Goal: Information Seeking & Learning: Learn about a topic

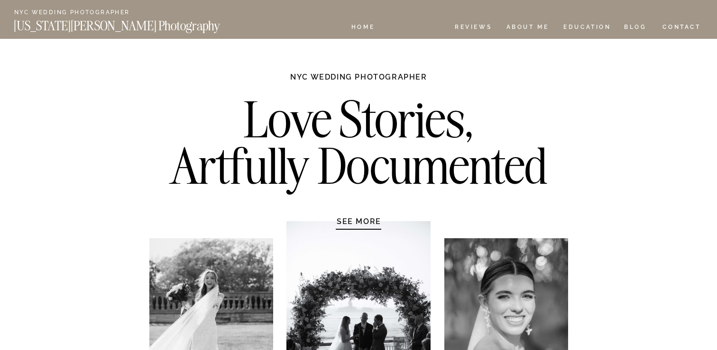
click at [434, 28] on nav "Experience" at bounding box center [415, 28] width 50 height 8
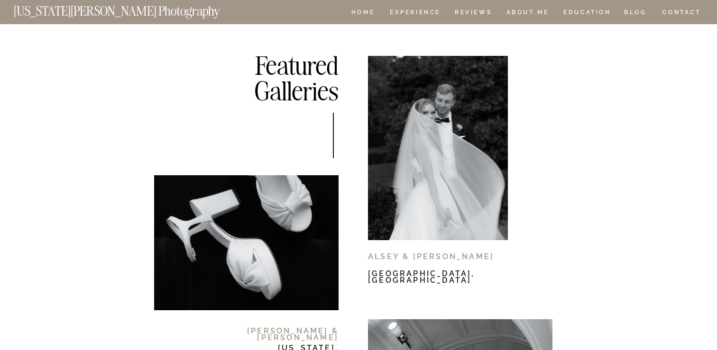
scroll to position [5381, 0]
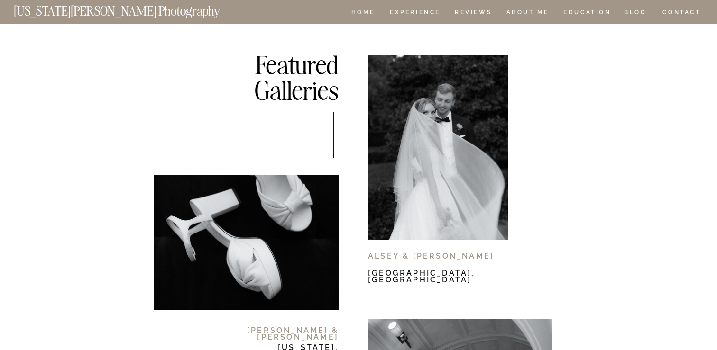
click at [445, 111] on div at bounding box center [438, 147] width 140 height 184
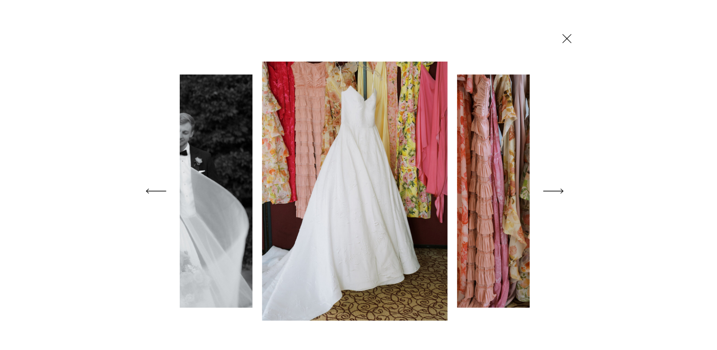
click at [557, 190] on polygon at bounding box center [553, 191] width 20 height 5
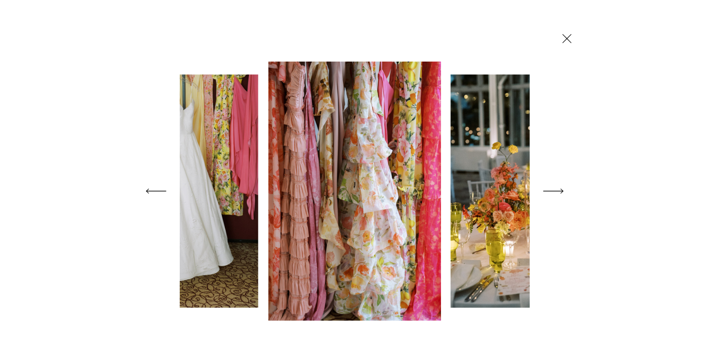
click at [557, 190] on polygon at bounding box center [553, 191] width 20 height 5
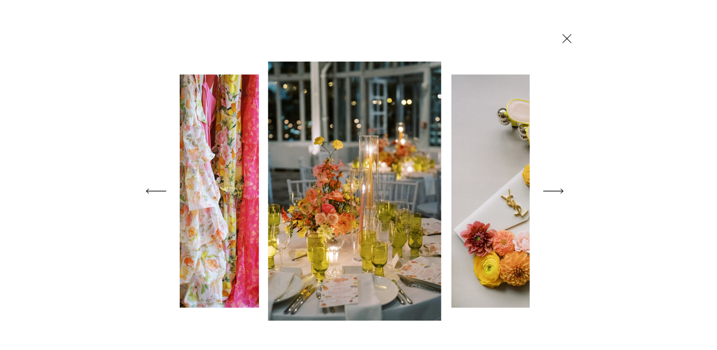
click at [557, 190] on polygon at bounding box center [553, 191] width 20 height 5
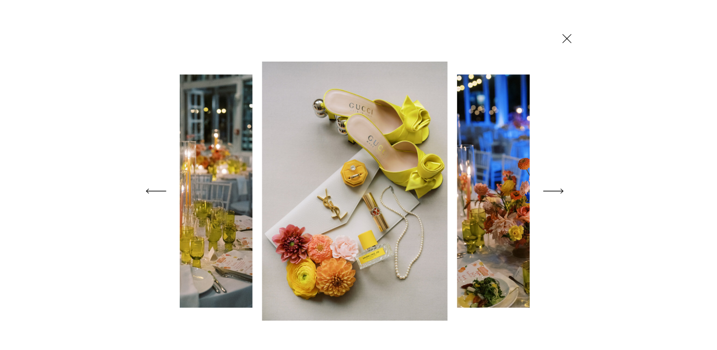
click at [557, 190] on polygon at bounding box center [553, 191] width 20 height 5
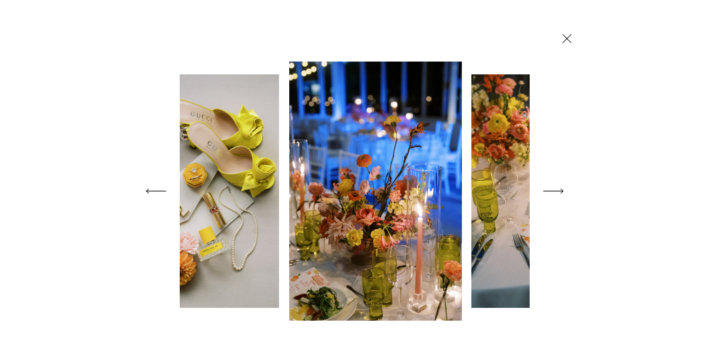
click at [557, 190] on polygon at bounding box center [553, 191] width 20 height 5
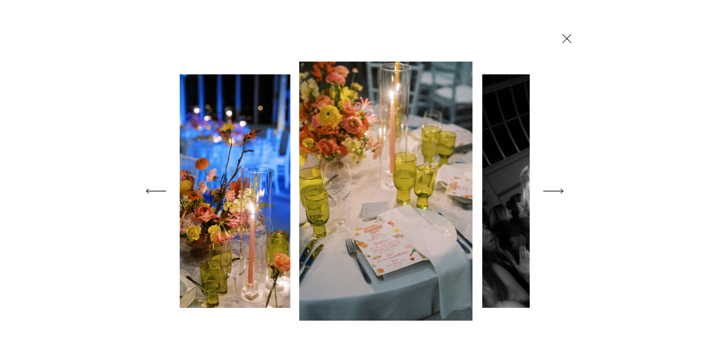
click at [557, 190] on polygon at bounding box center [553, 191] width 20 height 5
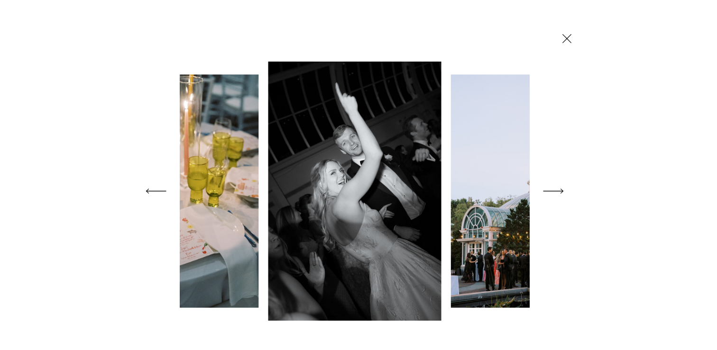
click at [555, 193] on icon at bounding box center [553, 190] width 27 height 37
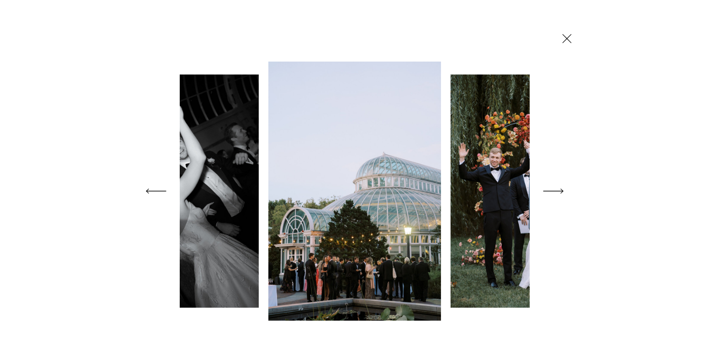
click at [555, 193] on icon at bounding box center [553, 190] width 27 height 37
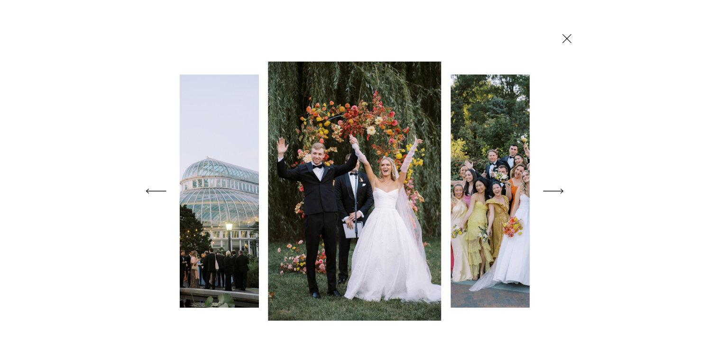
click at [555, 193] on icon at bounding box center [553, 190] width 27 height 37
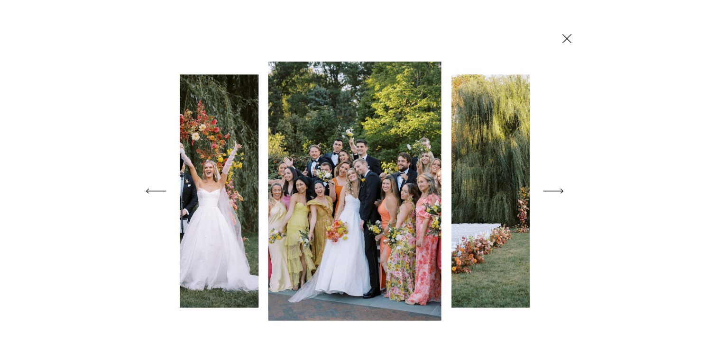
click at [555, 193] on icon at bounding box center [553, 190] width 27 height 37
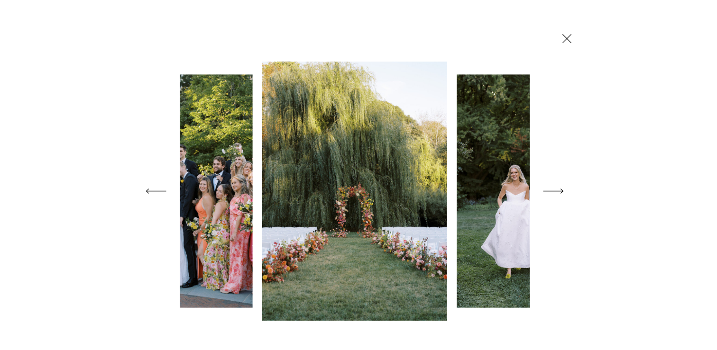
click at [555, 193] on icon at bounding box center [553, 190] width 27 height 37
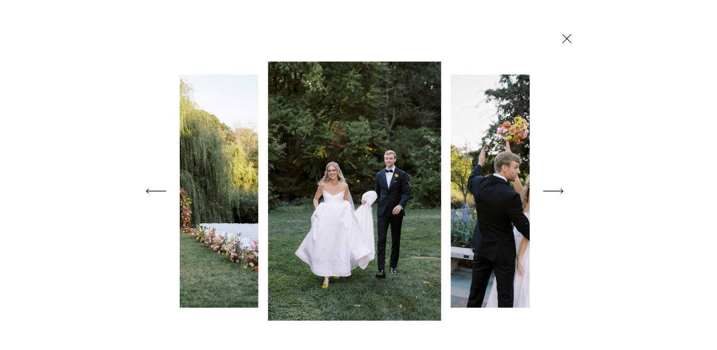
click at [555, 193] on icon at bounding box center [553, 190] width 27 height 37
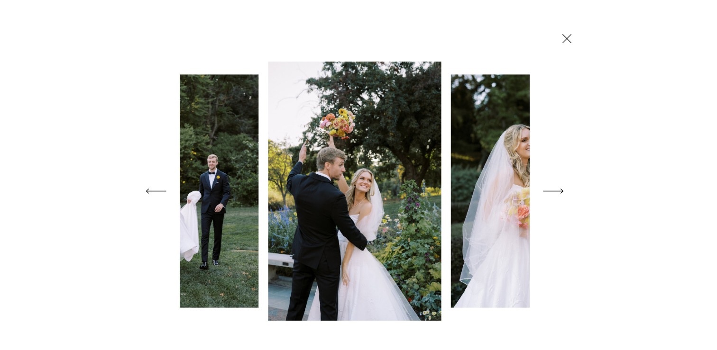
click at [555, 193] on icon at bounding box center [553, 190] width 27 height 37
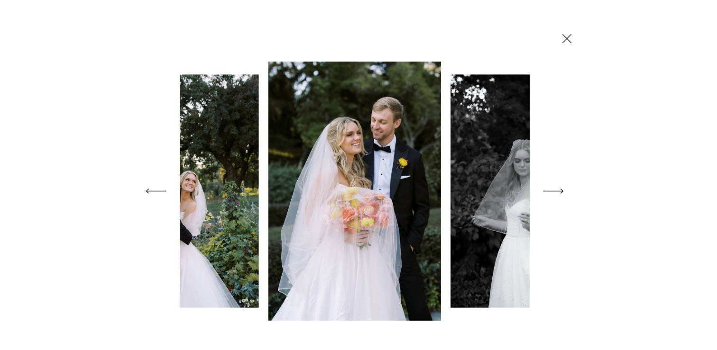
click at [555, 193] on icon at bounding box center [553, 190] width 27 height 37
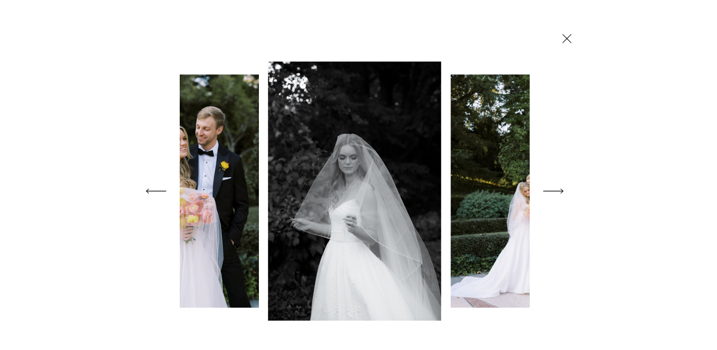
click at [555, 193] on icon at bounding box center [553, 190] width 27 height 37
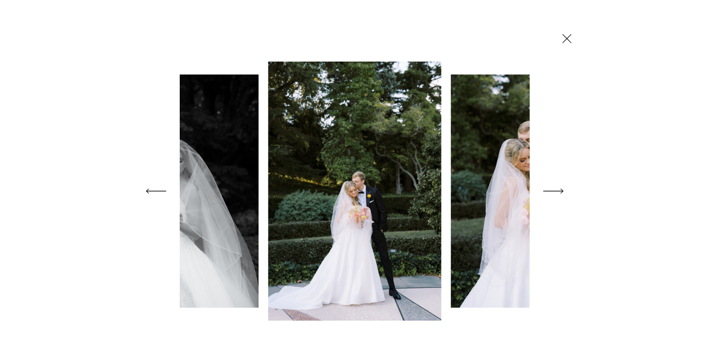
click at [555, 193] on icon at bounding box center [553, 190] width 27 height 37
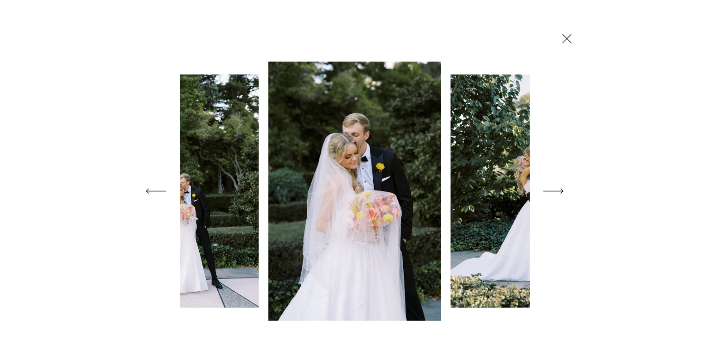
click at [555, 193] on icon at bounding box center [553, 190] width 27 height 37
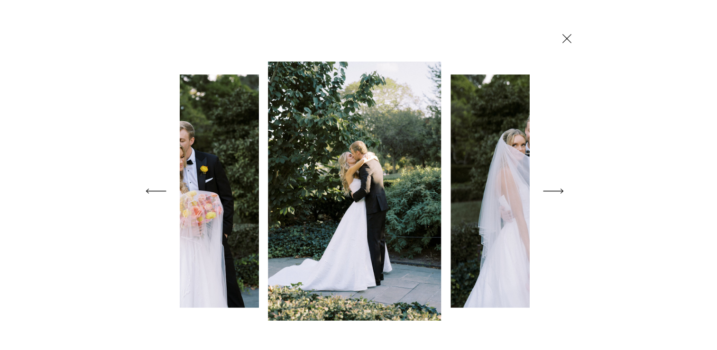
click at [555, 193] on icon at bounding box center [553, 190] width 27 height 37
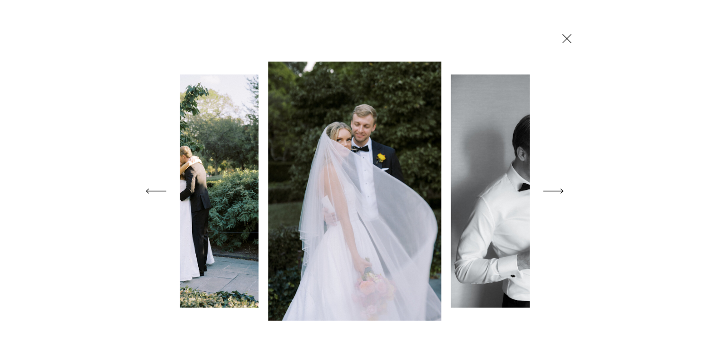
click at [555, 193] on icon at bounding box center [553, 190] width 27 height 37
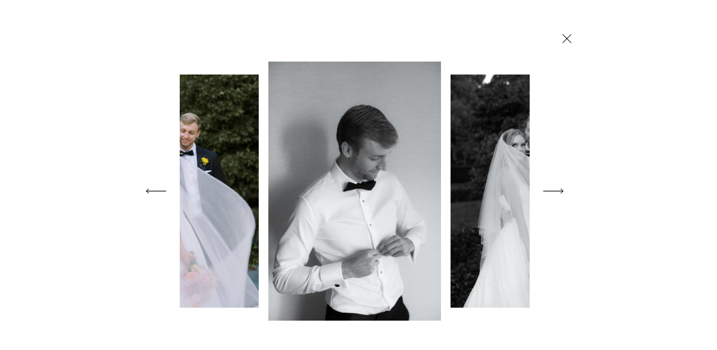
click at [555, 193] on icon at bounding box center [553, 190] width 27 height 37
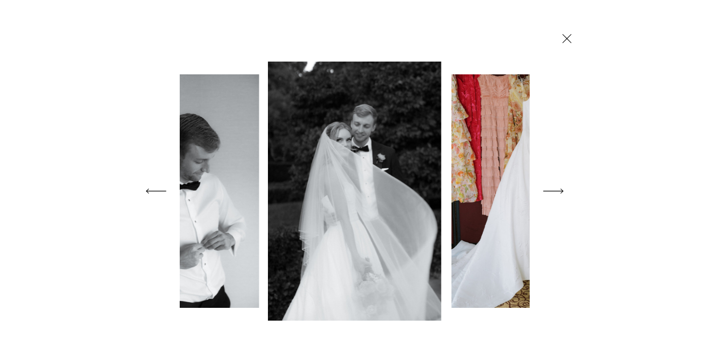
click at [555, 193] on icon at bounding box center [553, 190] width 27 height 37
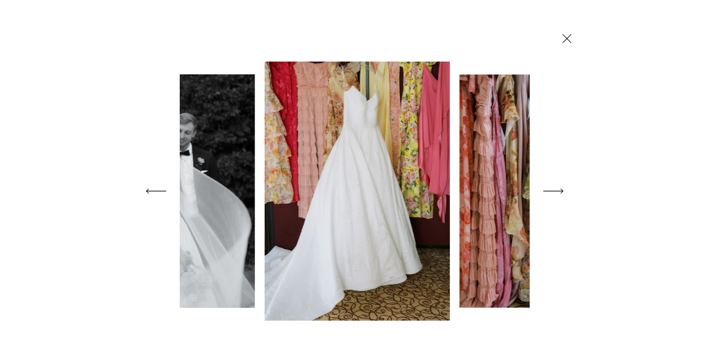
click at [555, 193] on icon at bounding box center [553, 190] width 27 height 37
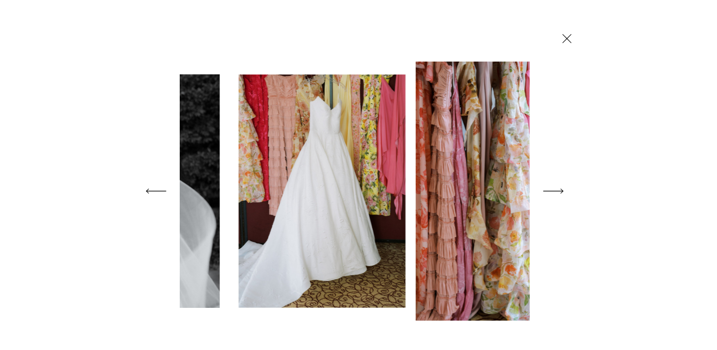
click at [555, 193] on icon at bounding box center [553, 190] width 27 height 37
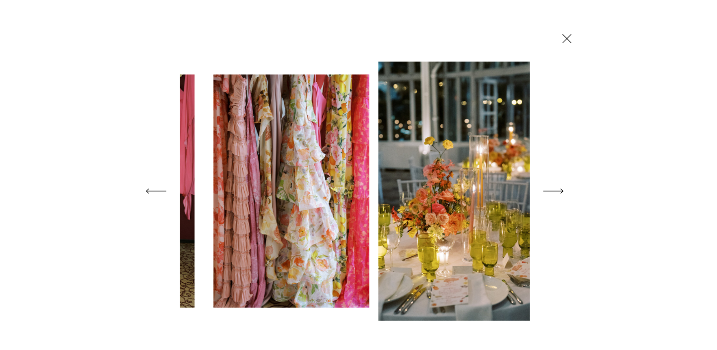
click at [555, 193] on icon at bounding box center [553, 190] width 27 height 37
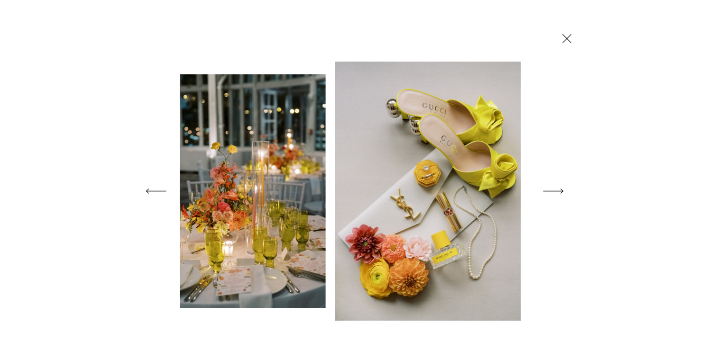
click at [555, 193] on icon at bounding box center [553, 190] width 27 height 37
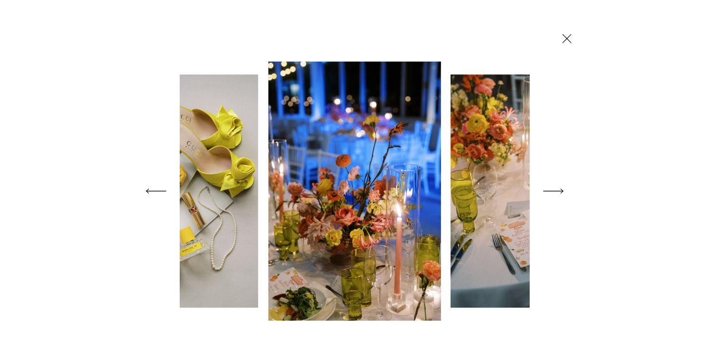
click at [563, 38] on icon at bounding box center [567, 38] width 16 height 17
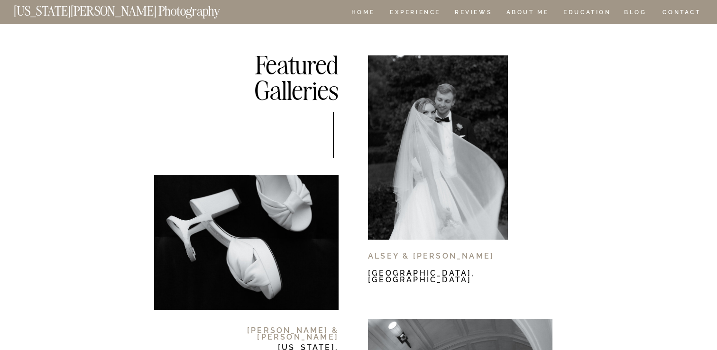
click at [562, 166] on p "I'll be a calm, constant presence throughout most of the day, quietly documenti…" at bounding box center [492, 162] width 246 height 23
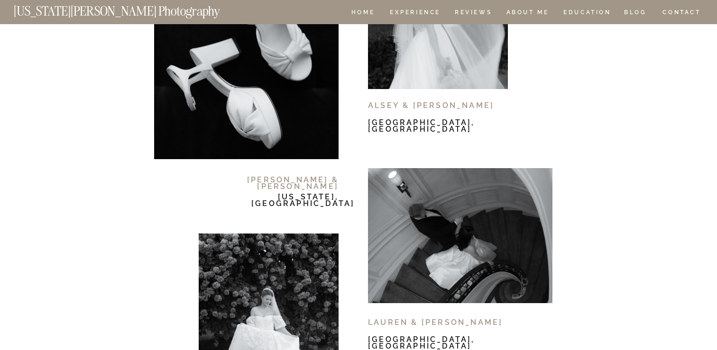
scroll to position [5488, 0]
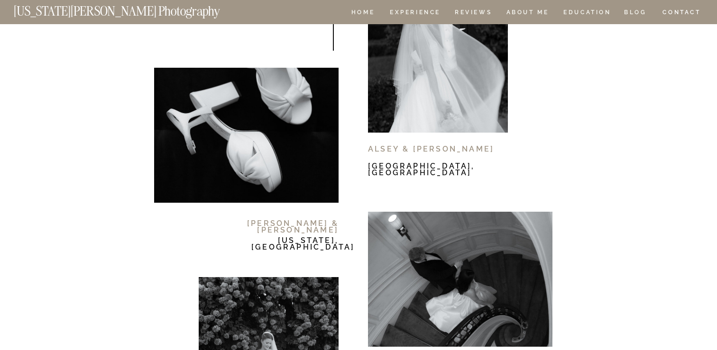
click at [467, 250] on div at bounding box center [460, 279] width 184 height 135
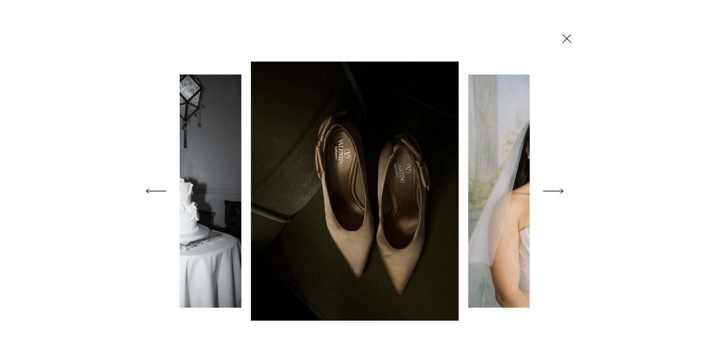
click at [554, 190] on icon at bounding box center [553, 190] width 27 height 37
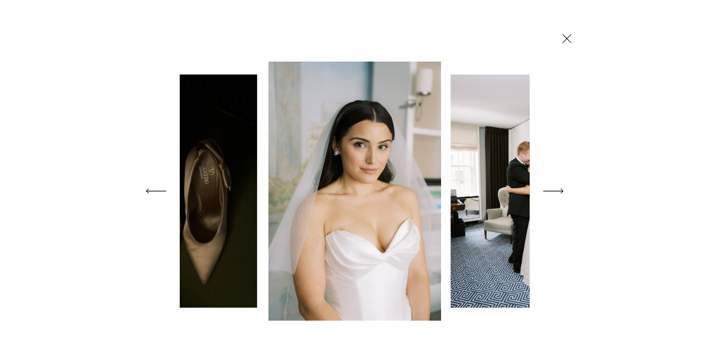
click at [554, 190] on icon at bounding box center [553, 190] width 27 height 37
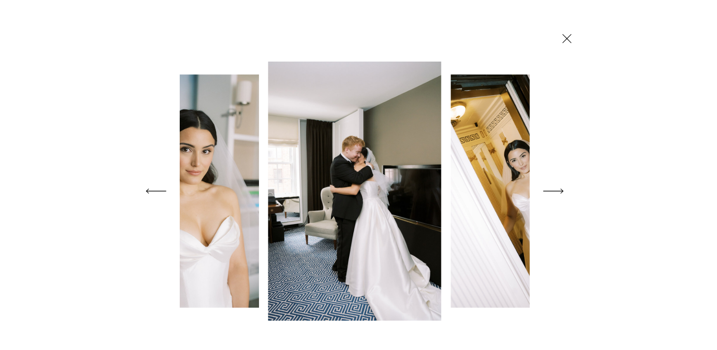
click at [554, 190] on icon at bounding box center [553, 190] width 27 height 37
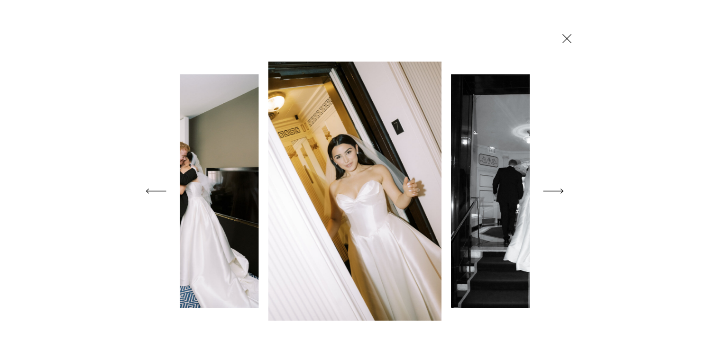
click at [554, 190] on icon at bounding box center [553, 190] width 27 height 37
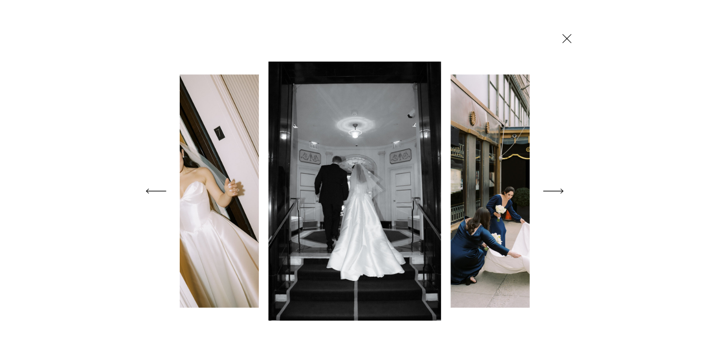
click at [554, 190] on icon at bounding box center [553, 190] width 27 height 37
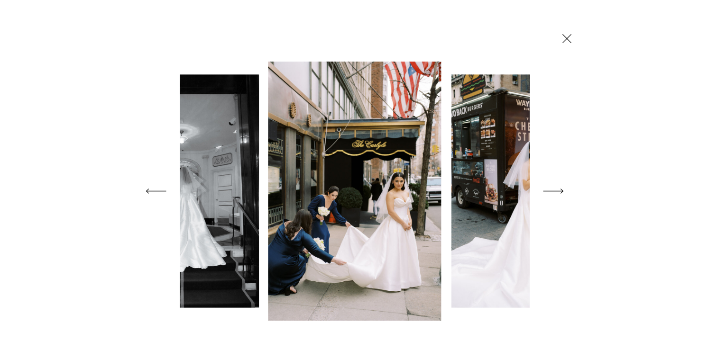
click at [554, 190] on icon at bounding box center [553, 190] width 27 height 37
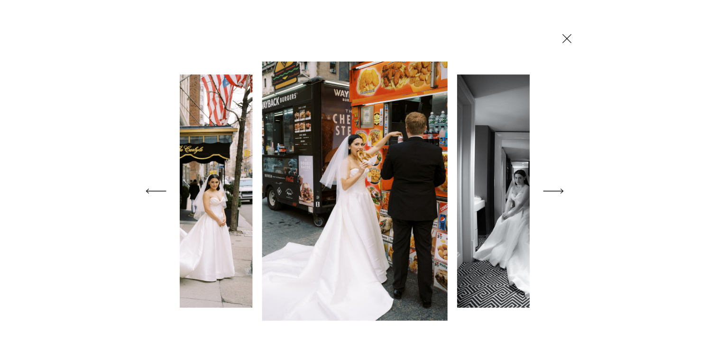
click at [554, 190] on icon at bounding box center [553, 190] width 27 height 37
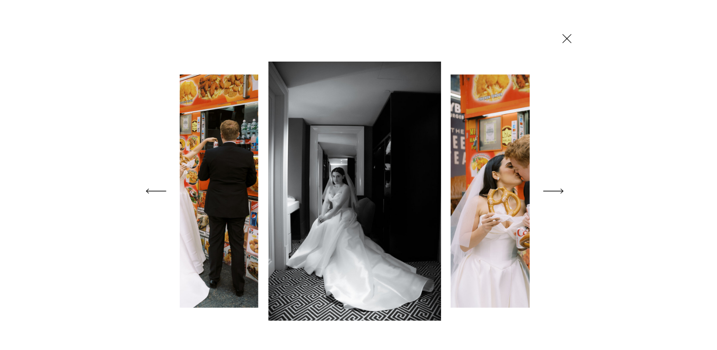
click at [554, 190] on icon at bounding box center [553, 190] width 27 height 37
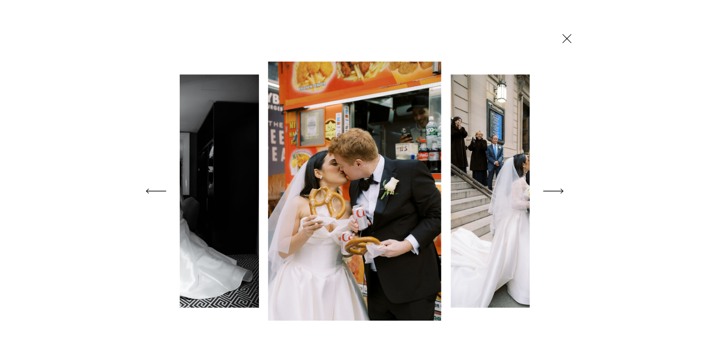
click at [554, 190] on icon at bounding box center [553, 190] width 27 height 37
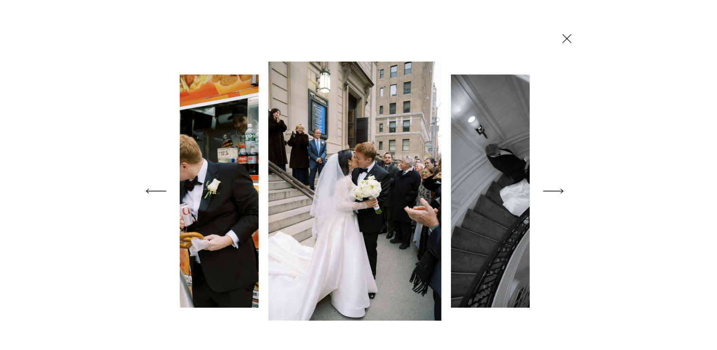
click at [554, 190] on icon at bounding box center [553, 190] width 27 height 37
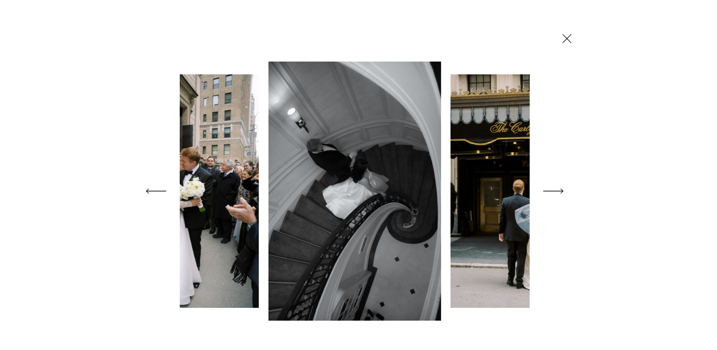
click at [554, 190] on icon at bounding box center [553, 190] width 27 height 37
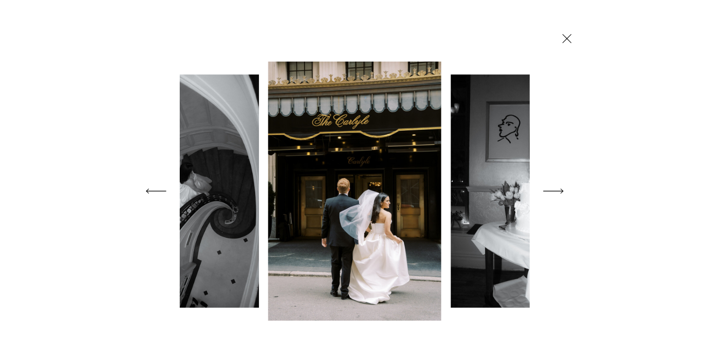
click at [554, 190] on icon at bounding box center [553, 190] width 27 height 37
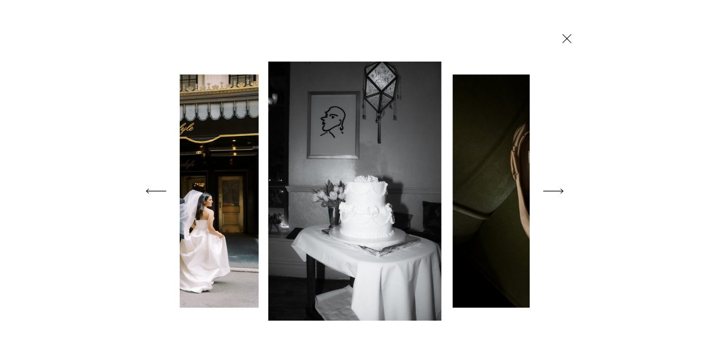
click at [554, 190] on icon at bounding box center [553, 190] width 27 height 37
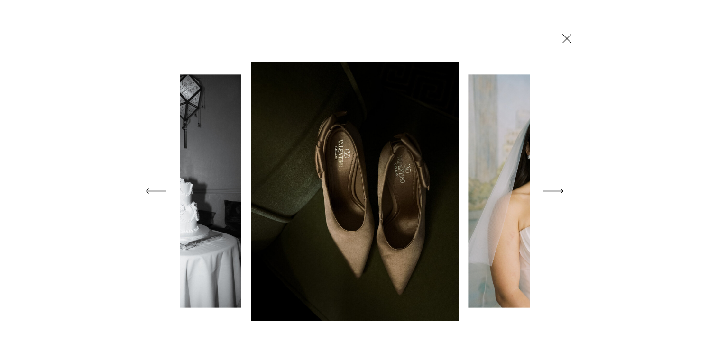
click at [560, 38] on icon at bounding box center [567, 38] width 16 height 17
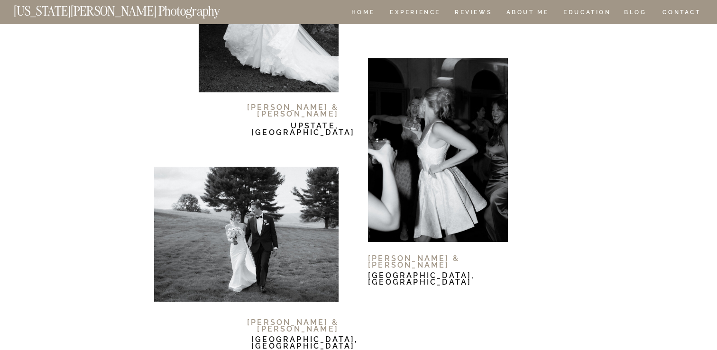
scroll to position [5871, 0]
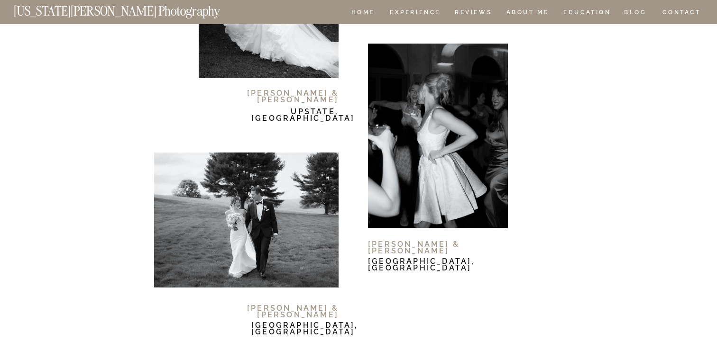
click at [433, 156] on div at bounding box center [438, 136] width 140 height 184
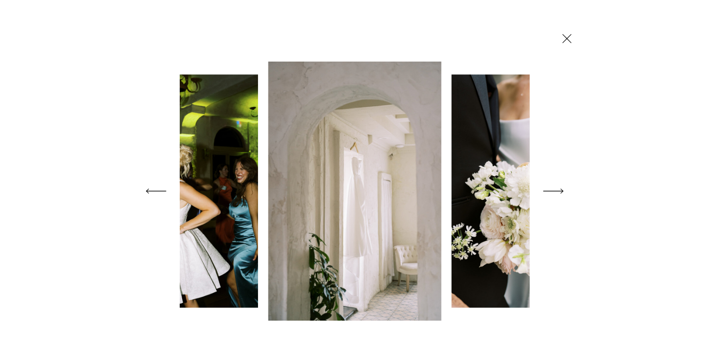
click at [563, 40] on icon at bounding box center [567, 38] width 16 height 17
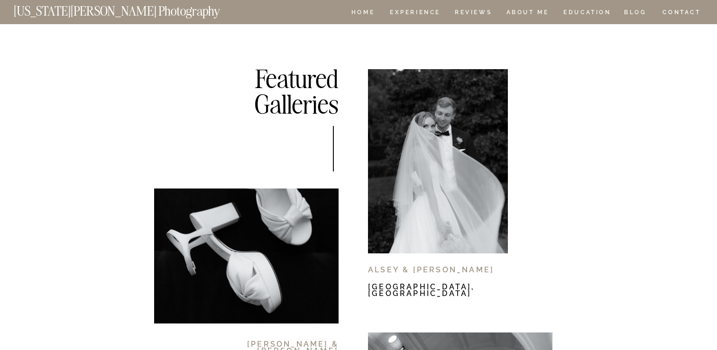
scroll to position [5362, 0]
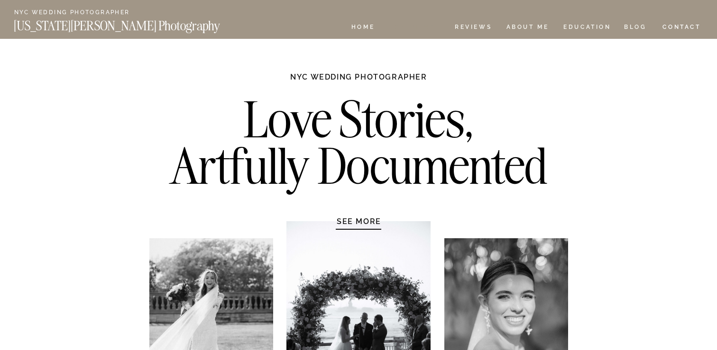
click at [413, 29] on nav "Experience" at bounding box center [415, 28] width 50 height 8
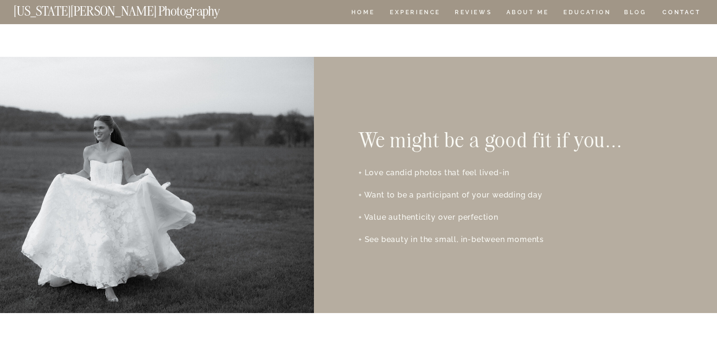
scroll to position [1430, 0]
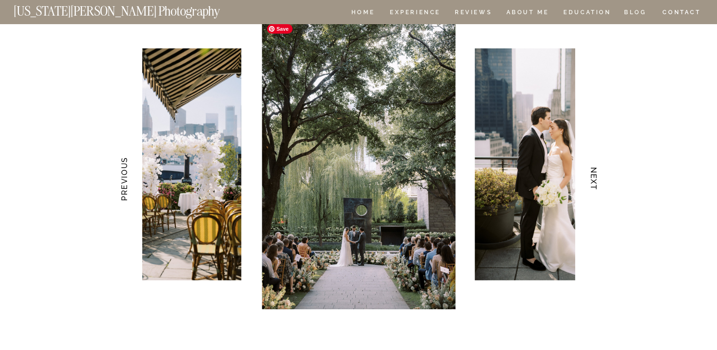
scroll to position [1890, 0]
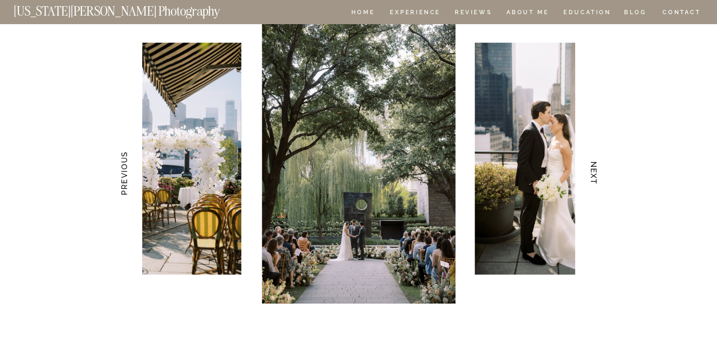
click at [595, 176] on h3 "NEXT" at bounding box center [594, 174] width 10 height 60
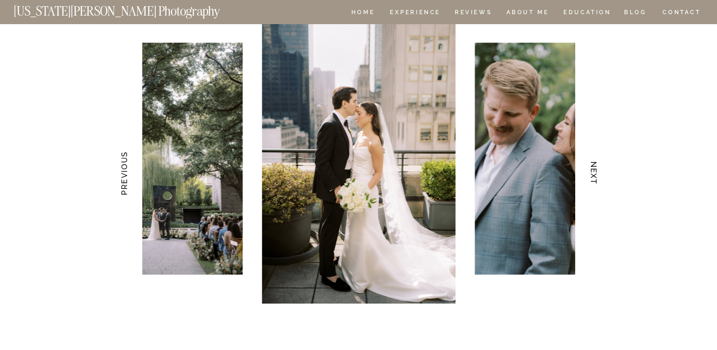
click at [595, 176] on h3 "NEXT" at bounding box center [594, 174] width 10 height 60
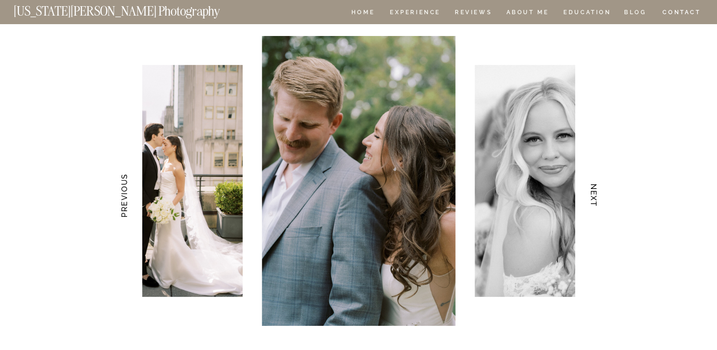
scroll to position [1864, 0]
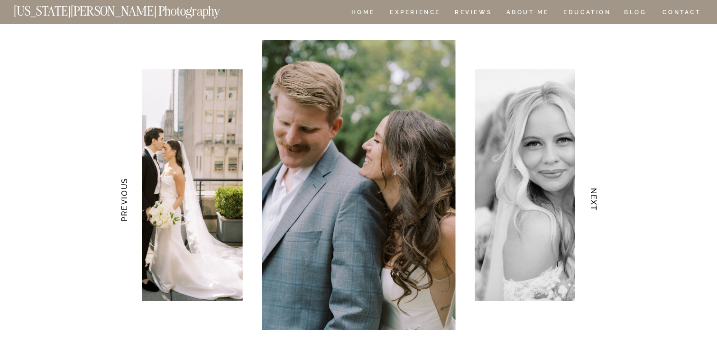
click at [596, 192] on h3 "NEXT" at bounding box center [594, 200] width 10 height 60
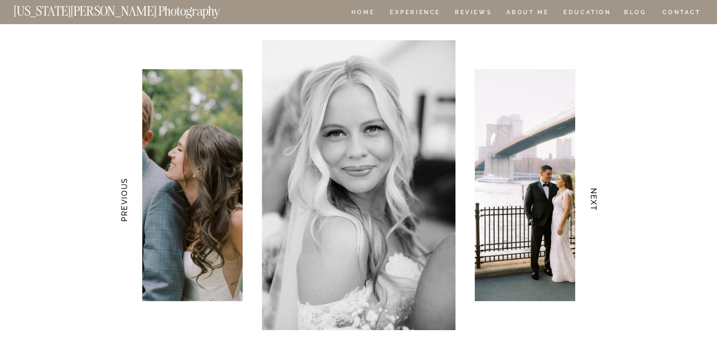
click at [596, 192] on h3 "NEXT" at bounding box center [594, 200] width 10 height 60
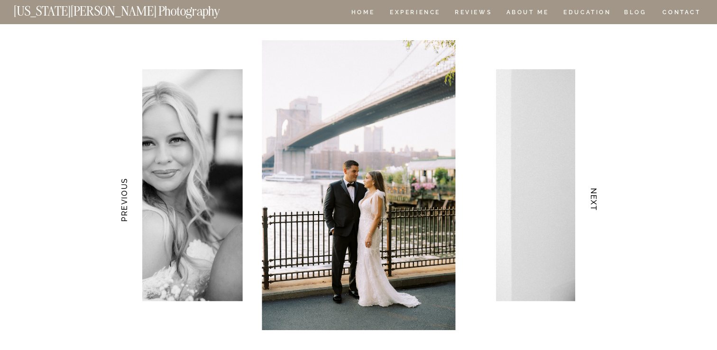
click at [596, 192] on h3 "NEXT" at bounding box center [594, 200] width 10 height 60
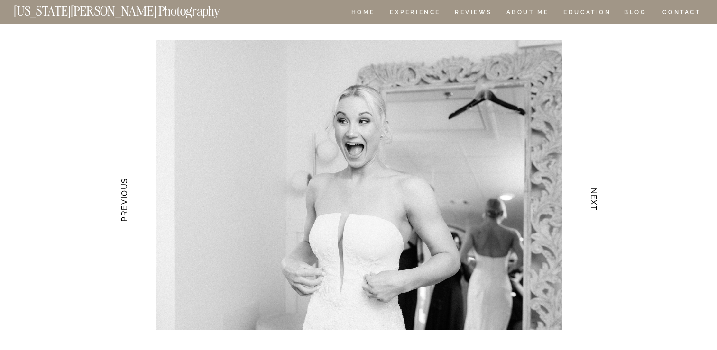
click at [596, 192] on h3 "NEXT" at bounding box center [594, 200] width 10 height 60
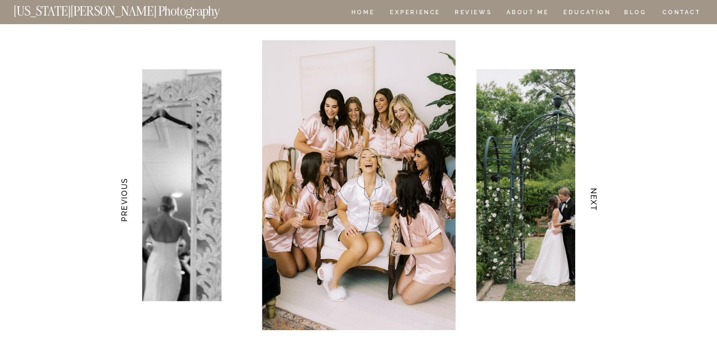
click at [596, 192] on h3 "NEXT" at bounding box center [594, 200] width 10 height 60
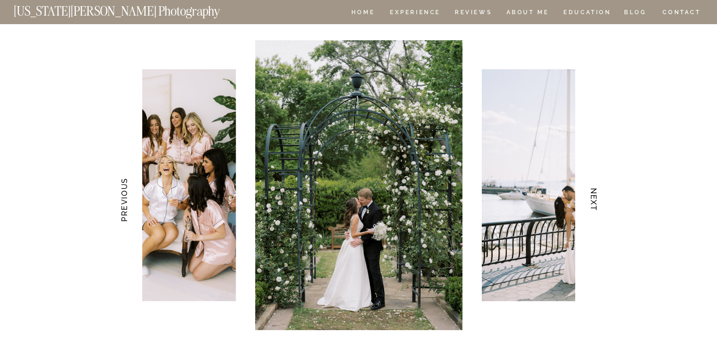
click at [596, 192] on h3 "NEXT" at bounding box center [594, 200] width 10 height 60
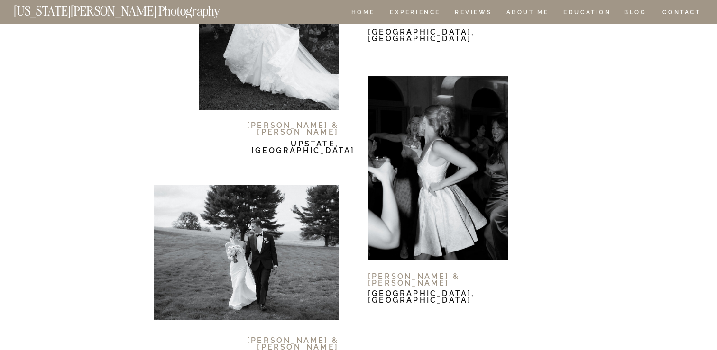
scroll to position [5833, 0]
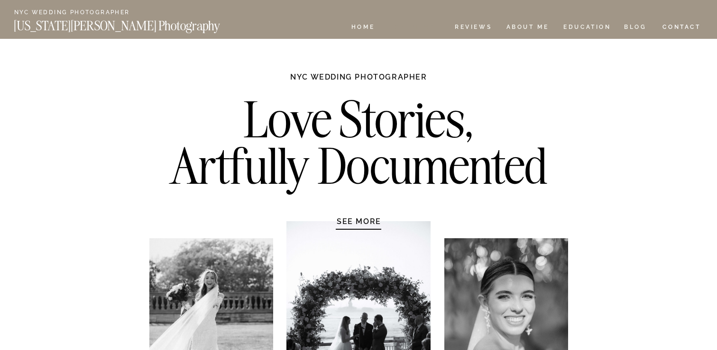
click at [424, 29] on nav "Experience" at bounding box center [415, 28] width 50 height 8
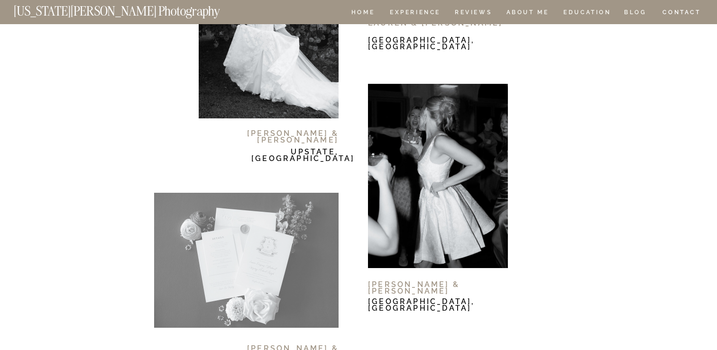
scroll to position [5864, 0]
